Goal: Information Seeking & Learning: Learn about a topic

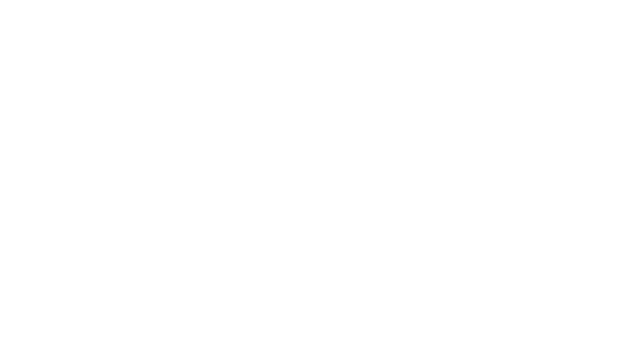
scroll to position [18, 0]
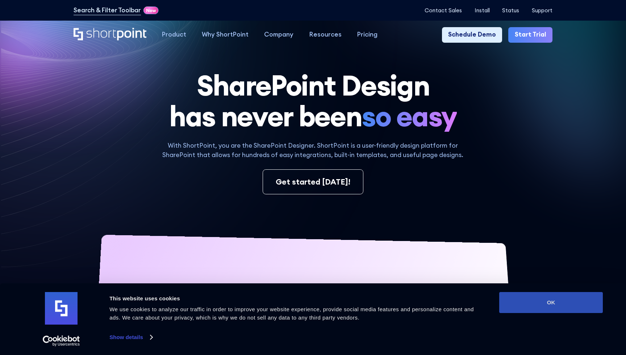
click at [550, 302] on button "OK" at bounding box center [551, 302] width 104 height 21
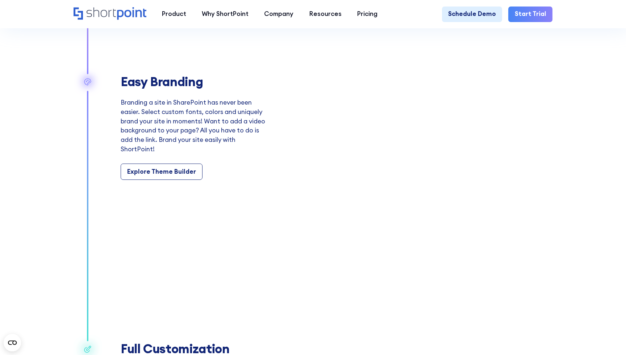
scroll to position [1325, 0]
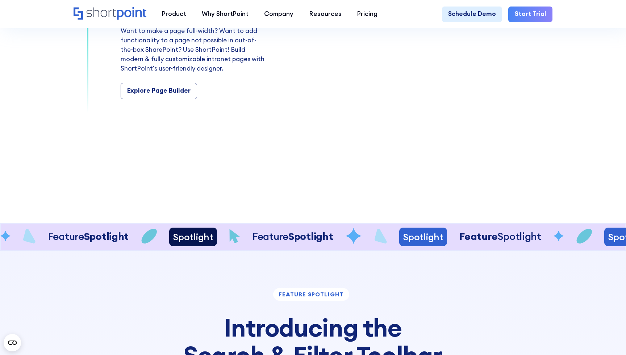
click at [370, 3] on div "Product works with SharePoint Microsoft Teams SAP Explore Templates Elements In…" at bounding box center [313, 14] width 626 height 28
click at [369, 12] on div "Pricing" at bounding box center [367, 13] width 20 height 9
click at [363, 70] on div "Product Pricing" at bounding box center [365, 71] width 45 height 9
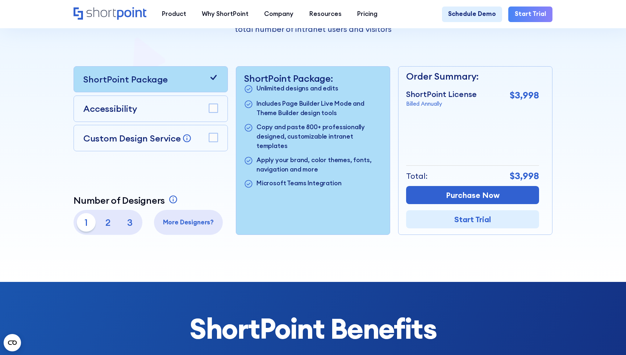
scroll to position [185, 0]
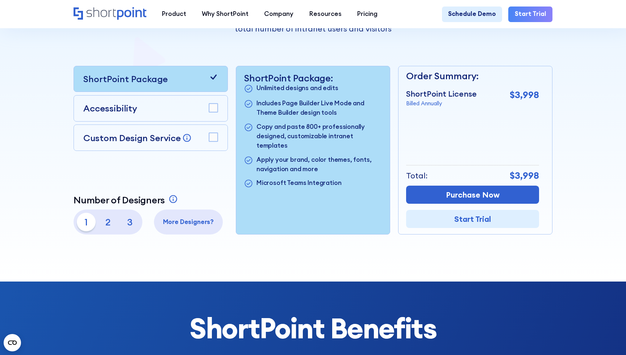
click at [112, 216] on p "2" at bounding box center [108, 222] width 19 height 19
click at [131, 220] on p "3" at bounding box center [130, 222] width 19 height 19
click at [87, 225] on p "1" at bounding box center [86, 222] width 19 height 19
click at [211, 108] on rect at bounding box center [213, 108] width 9 height 9
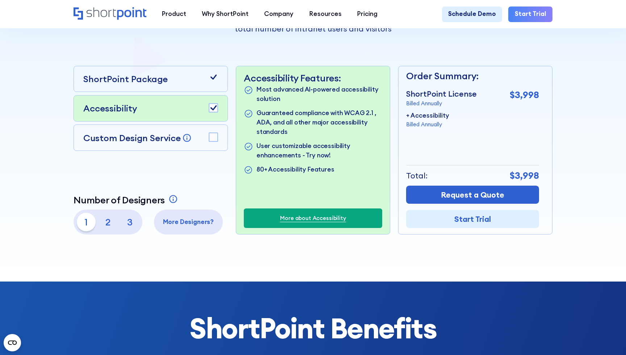
click at [213, 134] on rect at bounding box center [213, 137] width 9 height 9
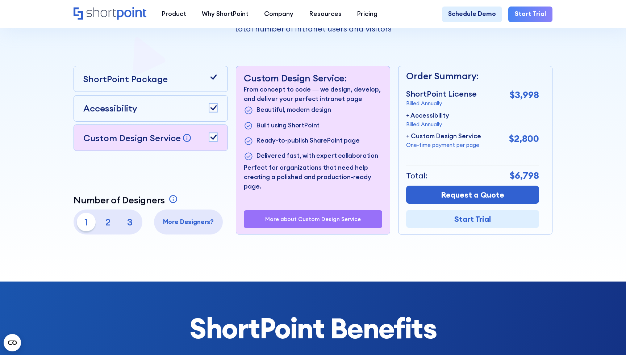
click at [216, 110] on rect at bounding box center [213, 108] width 9 height 9
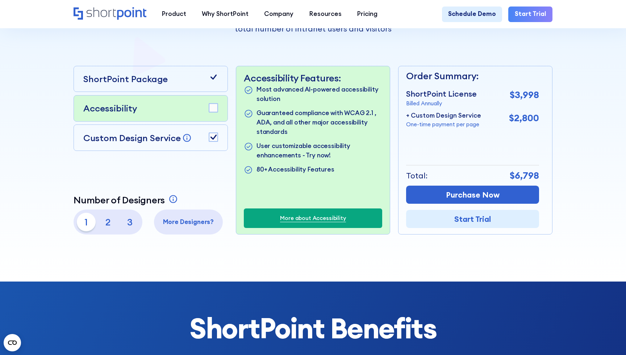
click at [216, 87] on div "ShortPoint Package" at bounding box center [151, 79] width 154 height 26
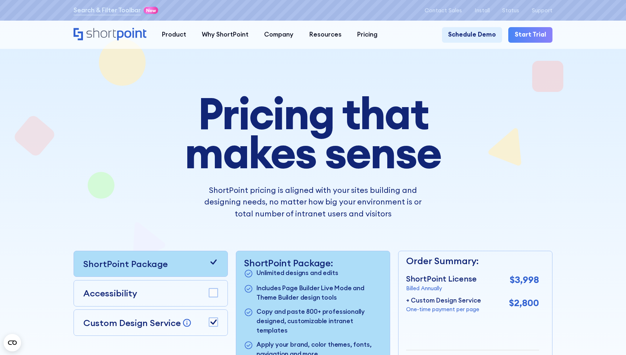
scroll to position [0, 0]
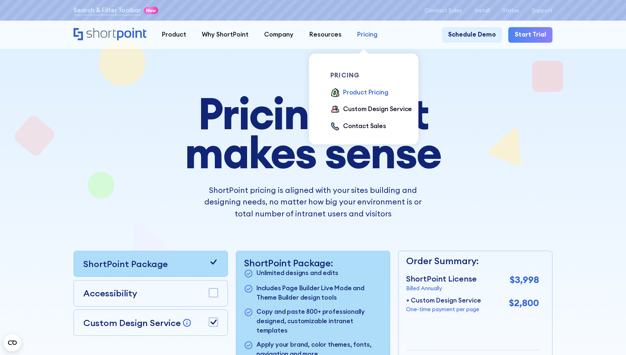
click at [366, 36] on div "Pricing" at bounding box center [367, 34] width 20 height 9
click at [377, 111] on div "Custom Design Service" at bounding box center [377, 109] width 69 height 9
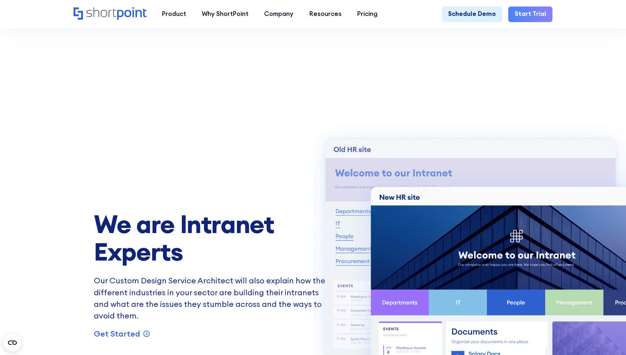
scroll to position [452, 0]
